Goal: Task Accomplishment & Management: Use online tool/utility

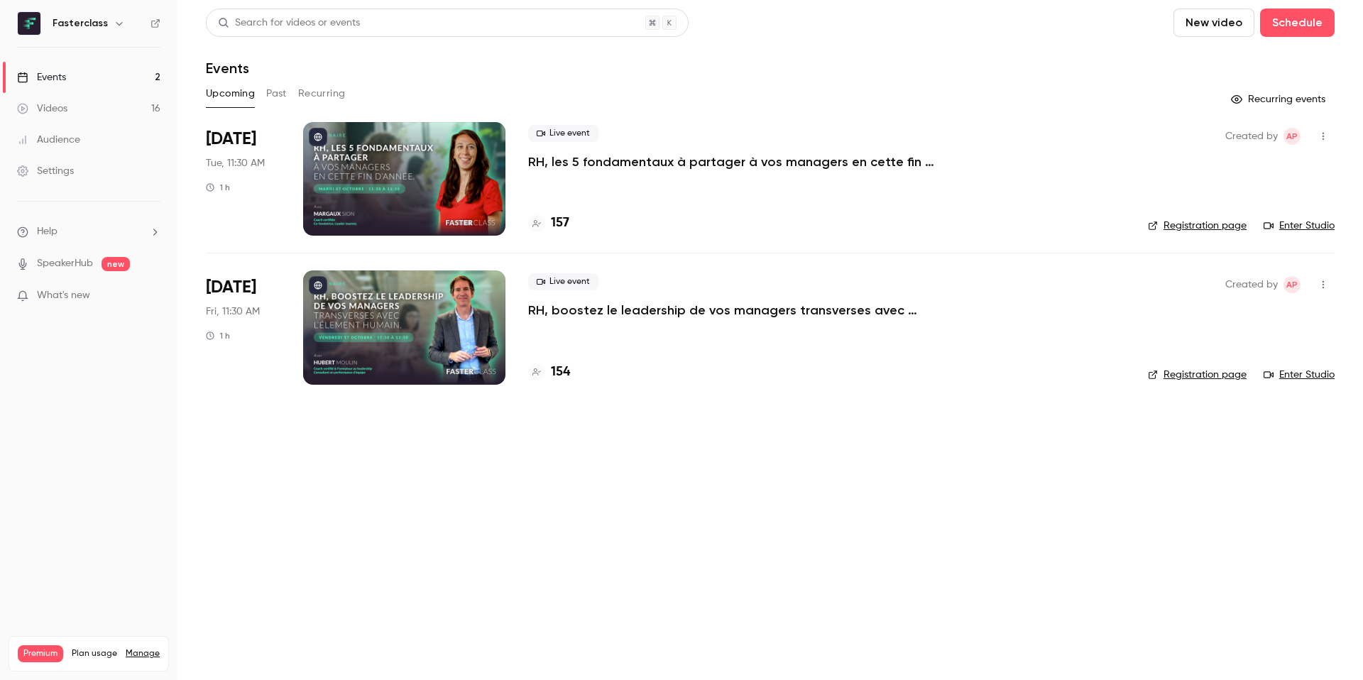
click at [436, 173] on div at bounding box center [404, 179] width 202 height 114
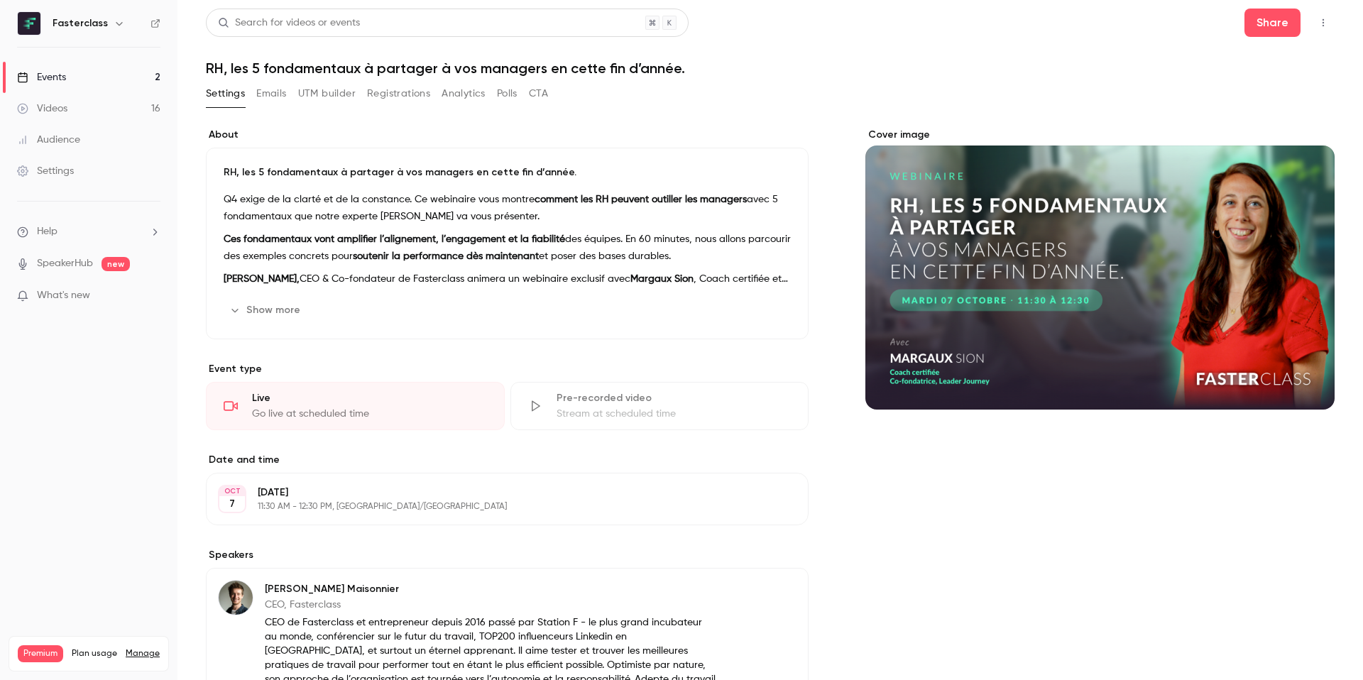
click at [271, 90] on button "Emails" at bounding box center [271, 93] width 30 height 23
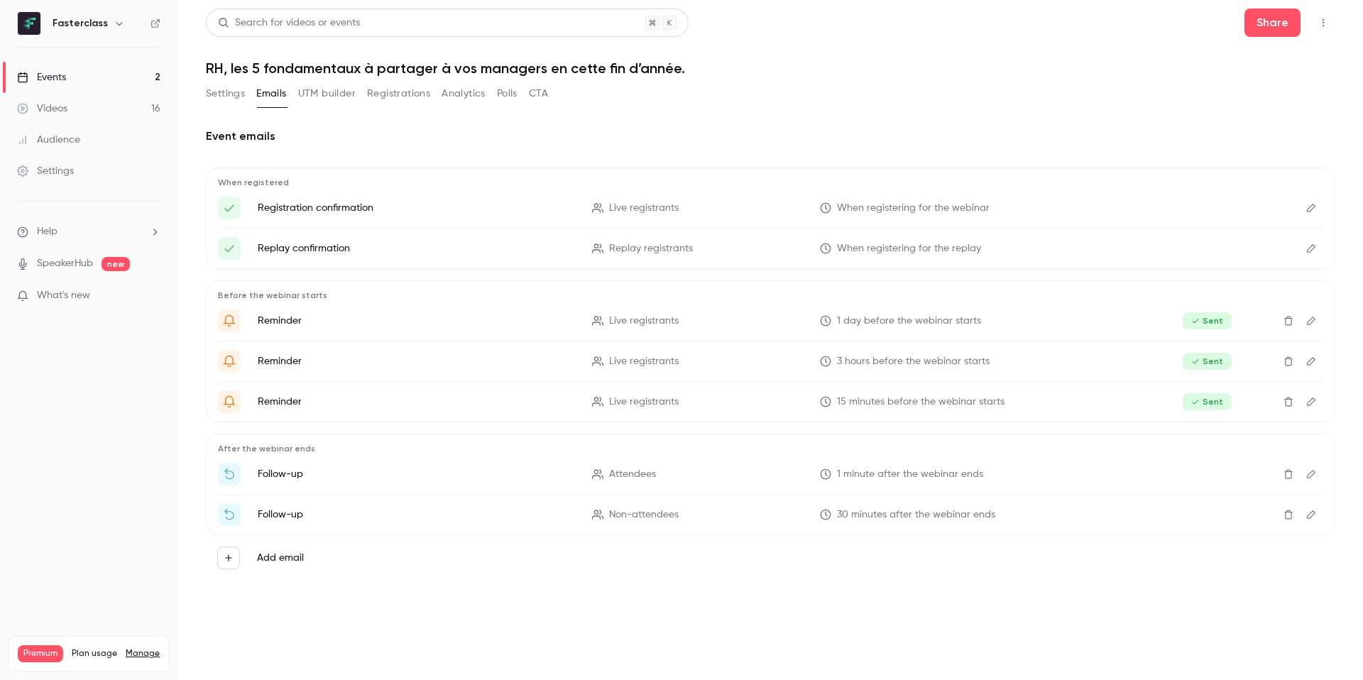
click at [222, 91] on button "Settings" at bounding box center [225, 93] width 39 height 23
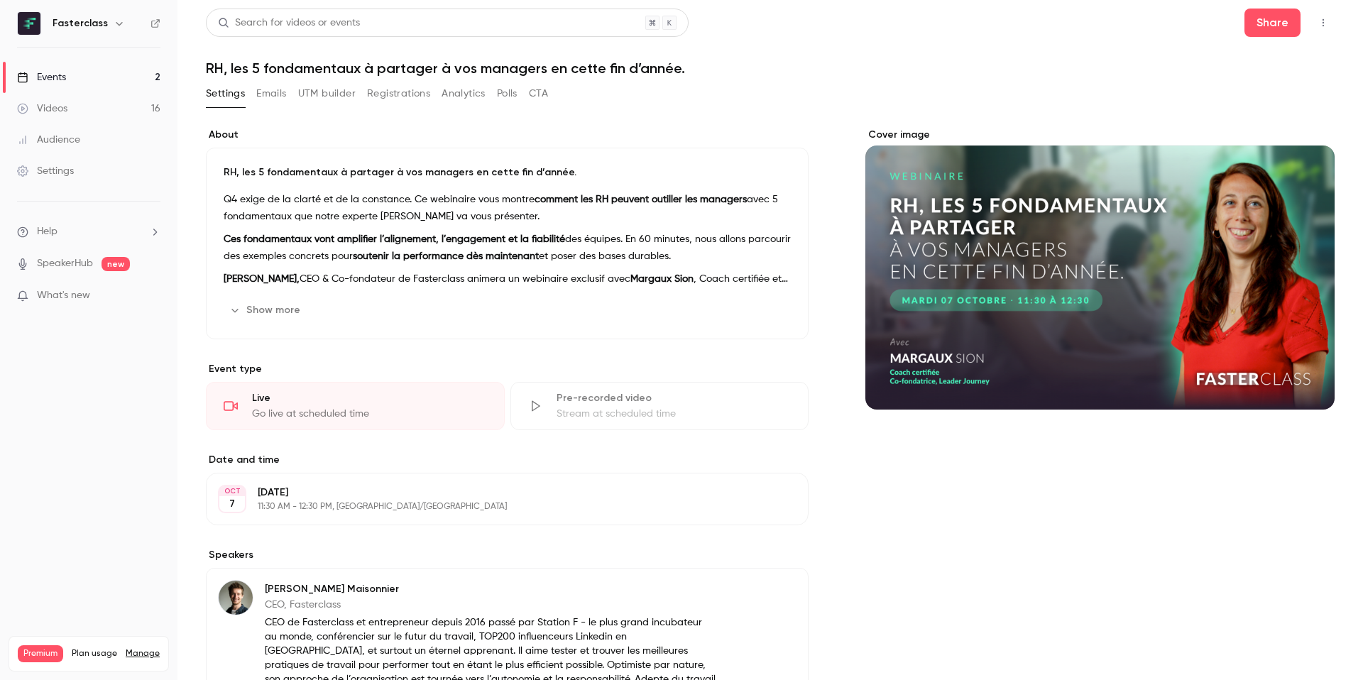
click at [96, 78] on link "Events 2" at bounding box center [88, 77] width 177 height 31
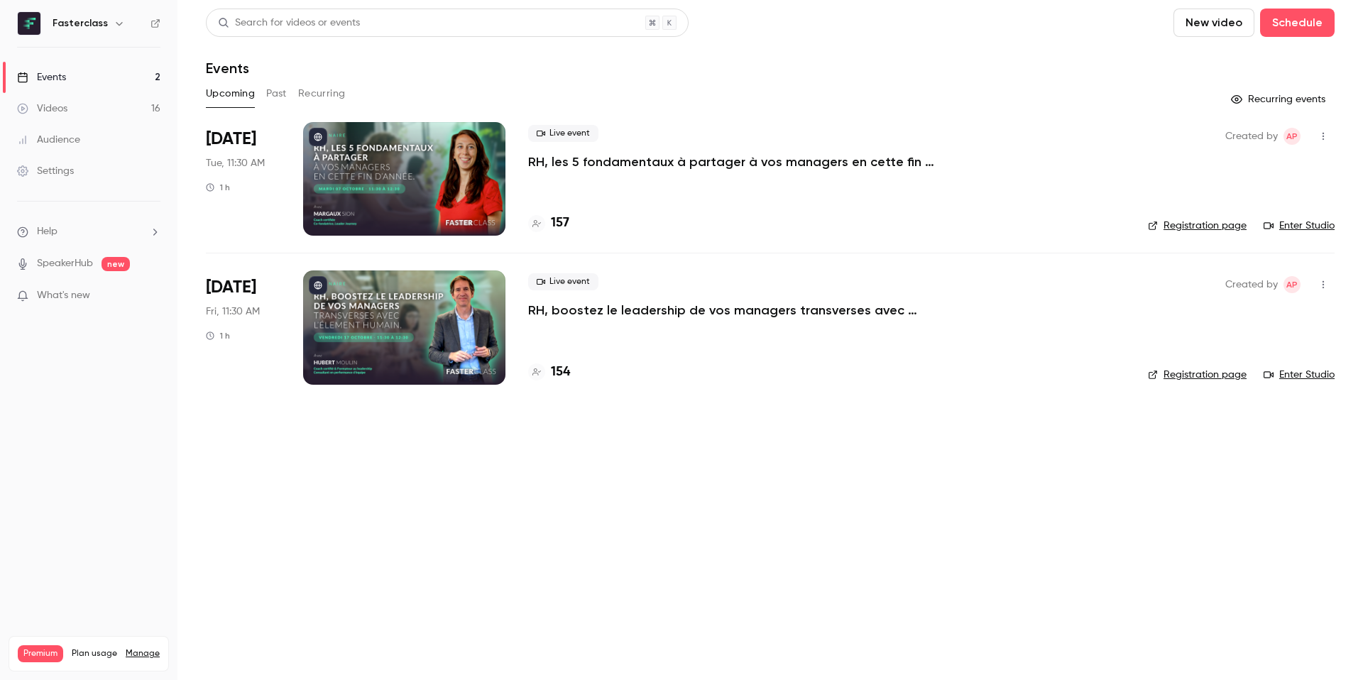
click at [1323, 227] on link "Enter Studio" at bounding box center [1299, 226] width 71 height 14
